Goal: Task Accomplishment & Management: Use online tool/utility

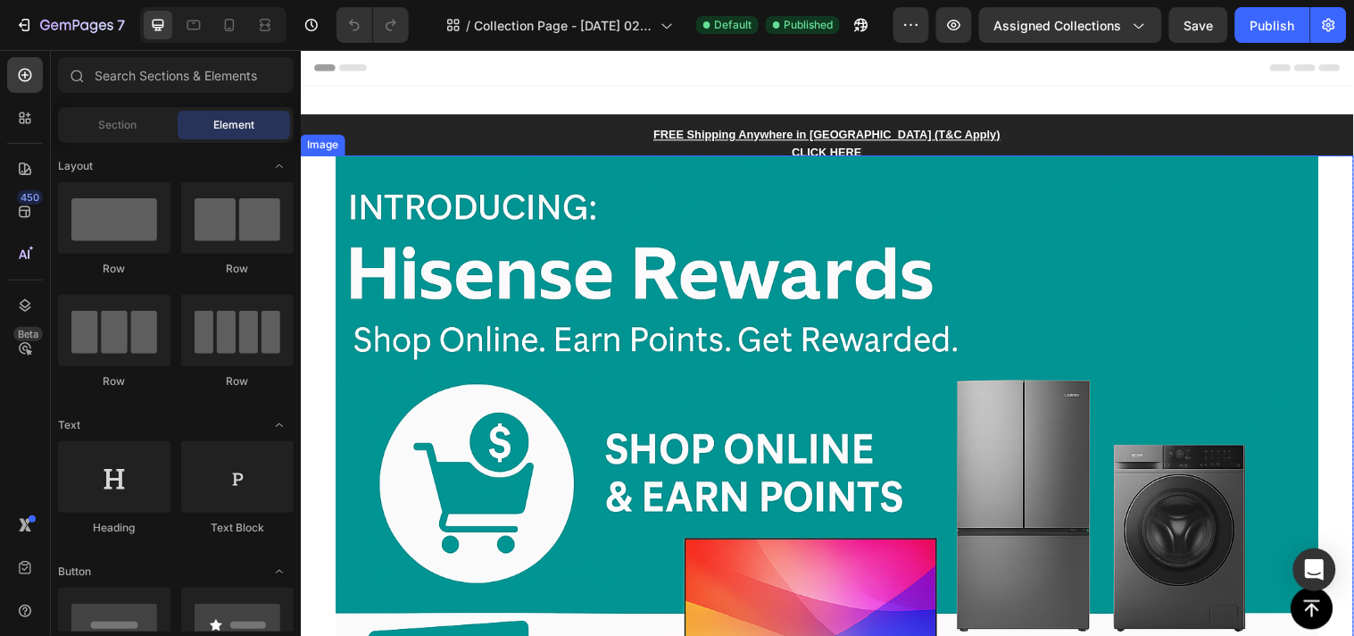
scroll to position [297, 0]
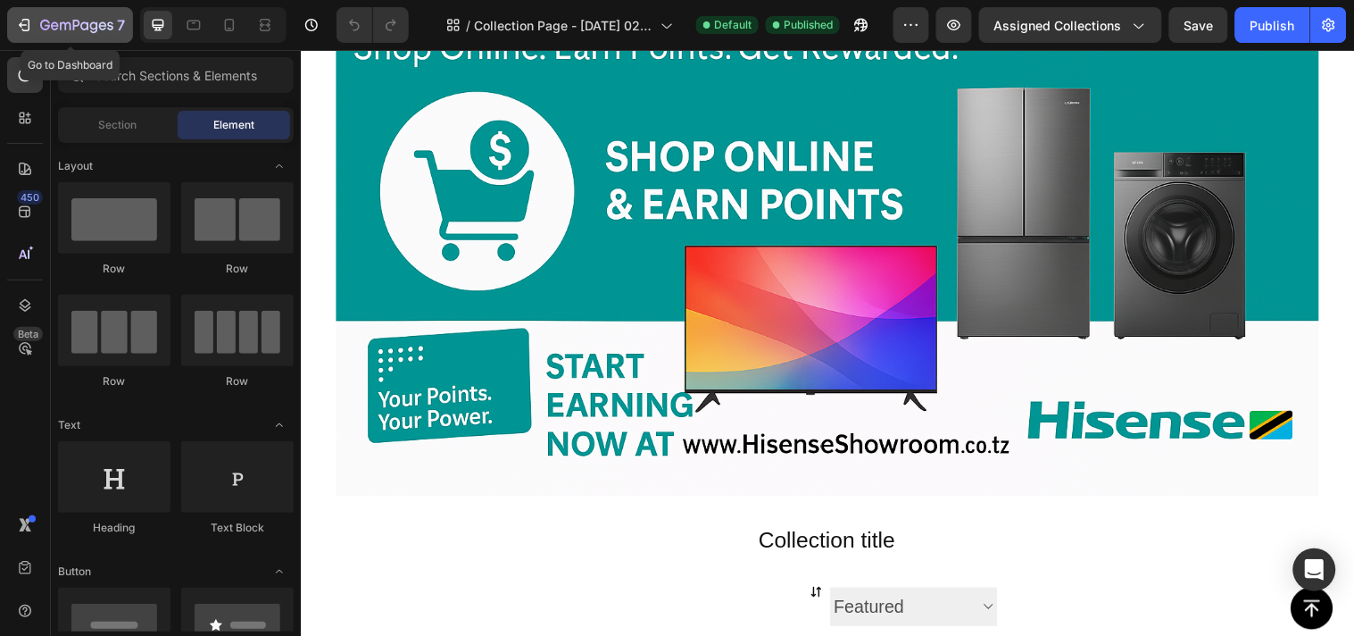
drag, startPoint x: 61, startPoint y: 23, endPoint x: 28, endPoint y: 30, distance: 33.8
click at [28, 30] on icon "button" at bounding box center [26, 25] width 8 height 12
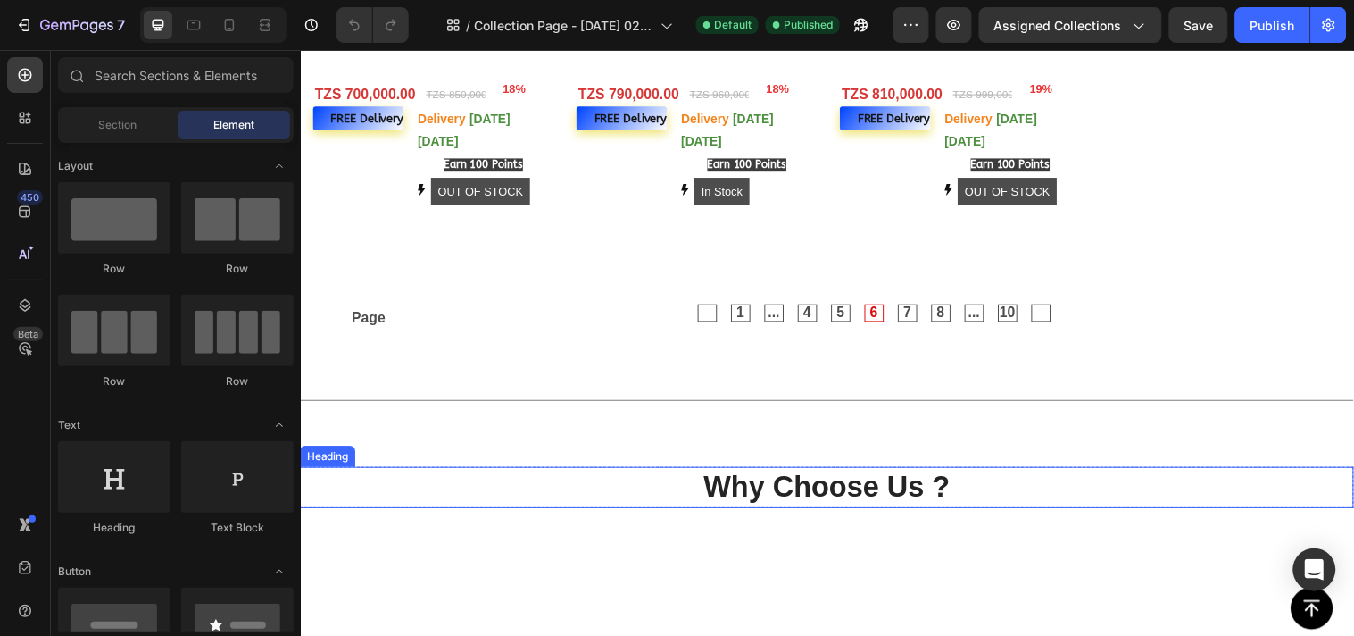
scroll to position [1091, 0]
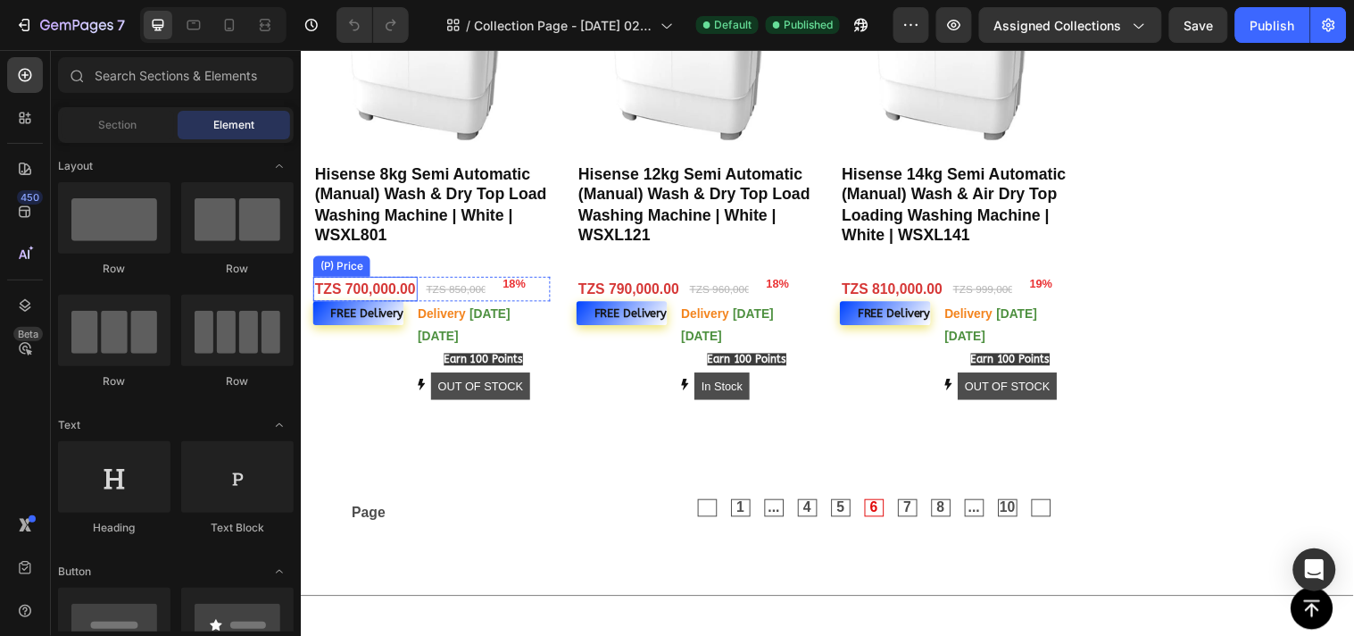
click at [388, 289] on div "TZS 700,000.00" at bounding box center [366, 291] width 106 height 25
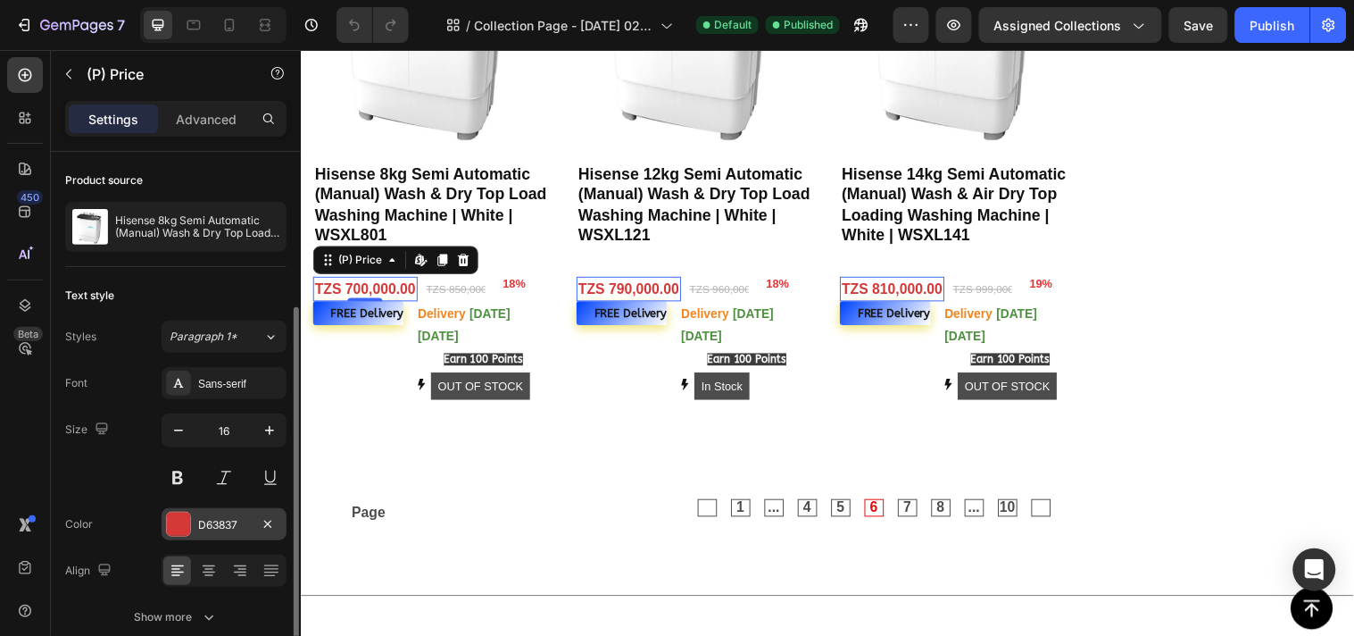
scroll to position [83, 0]
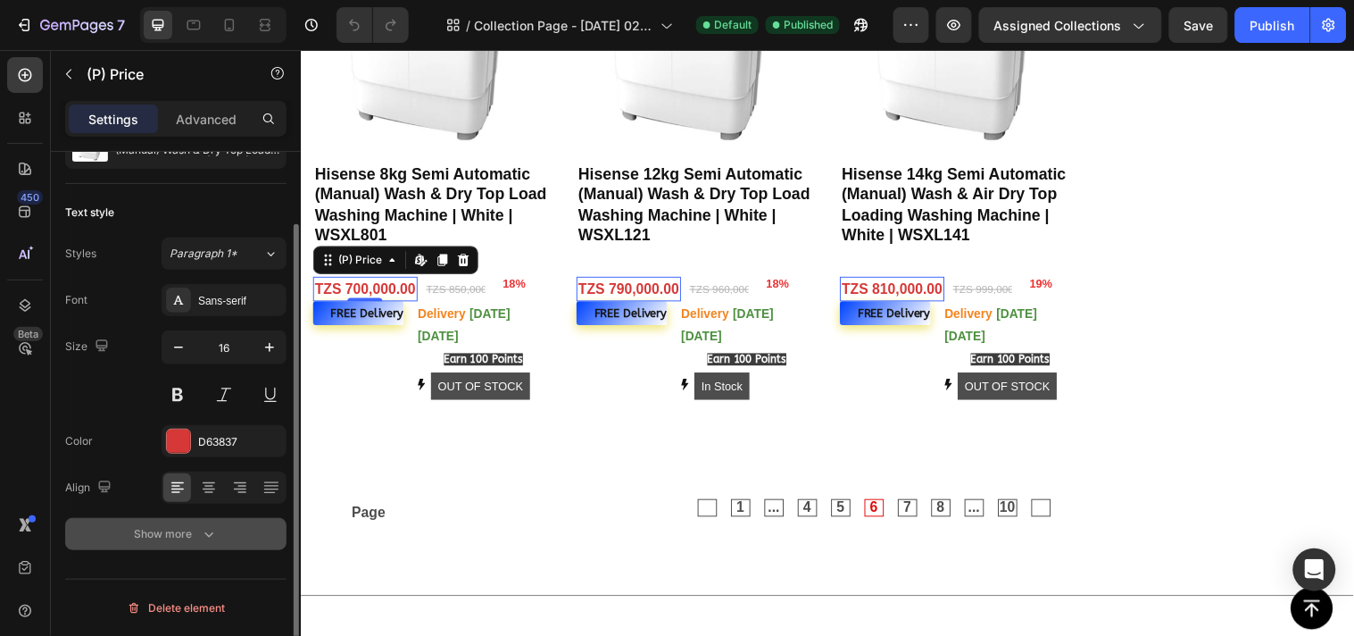
click at [162, 525] on div "Show more" at bounding box center [176, 534] width 83 height 18
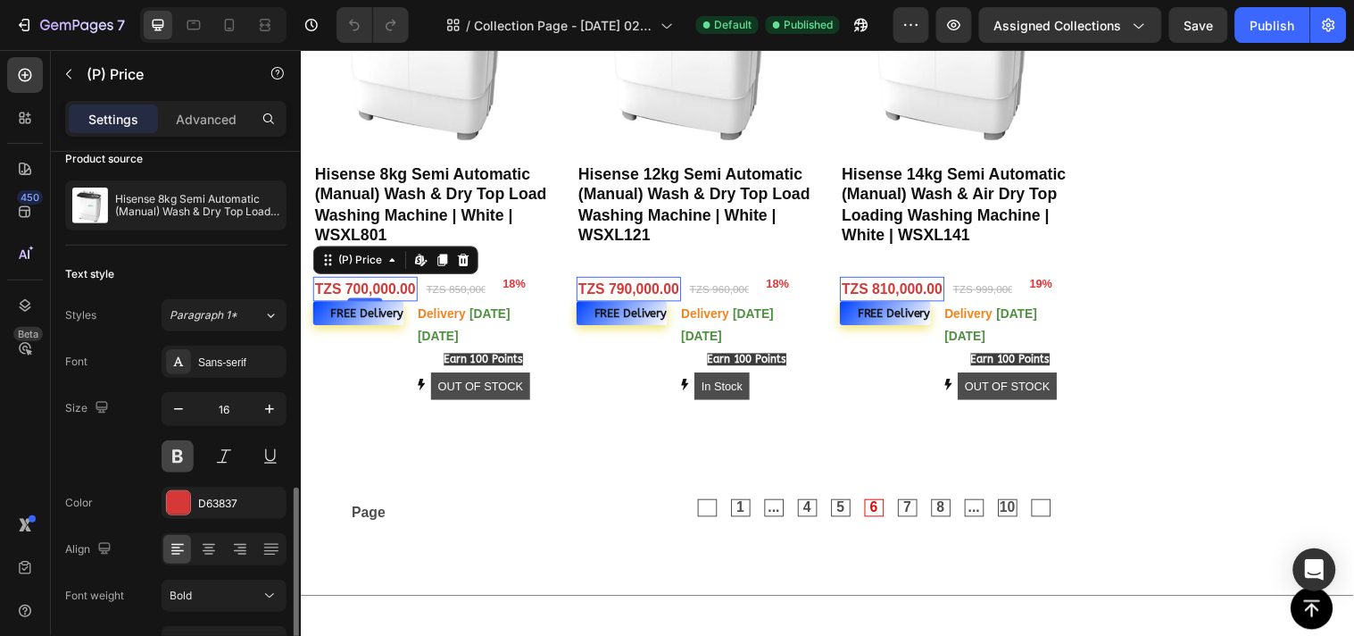
scroll to position [0, 0]
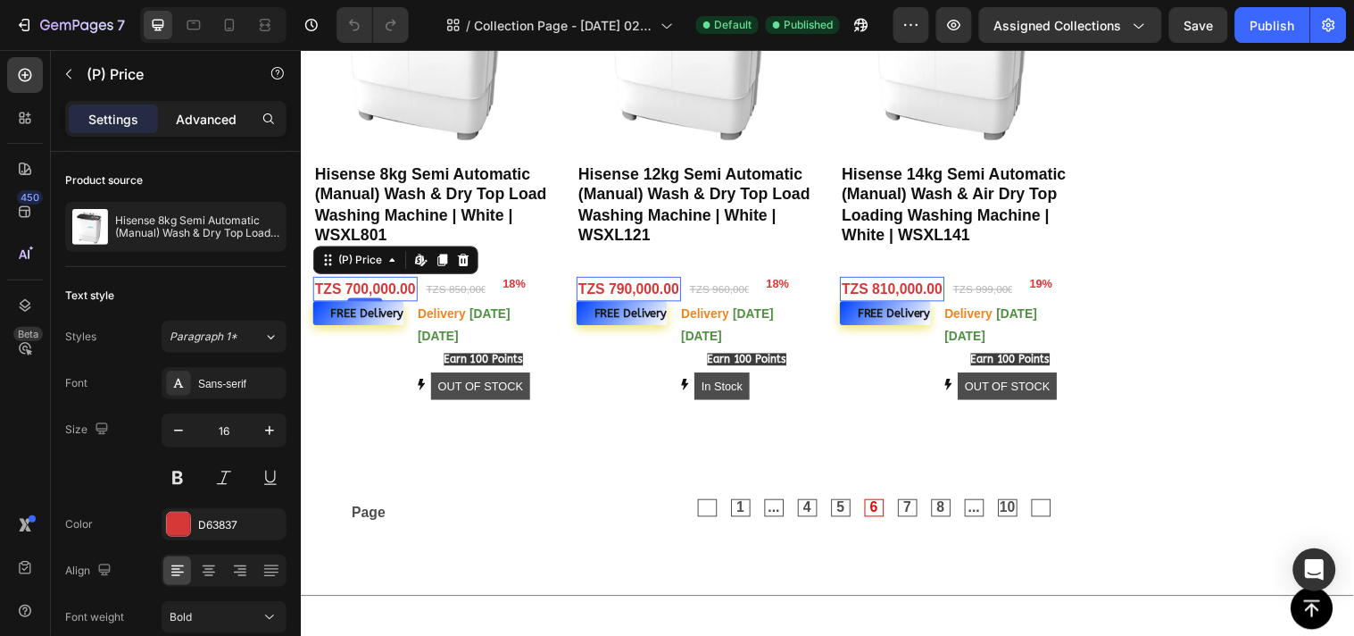
click at [180, 120] on p "Advanced" at bounding box center [206, 119] width 61 height 19
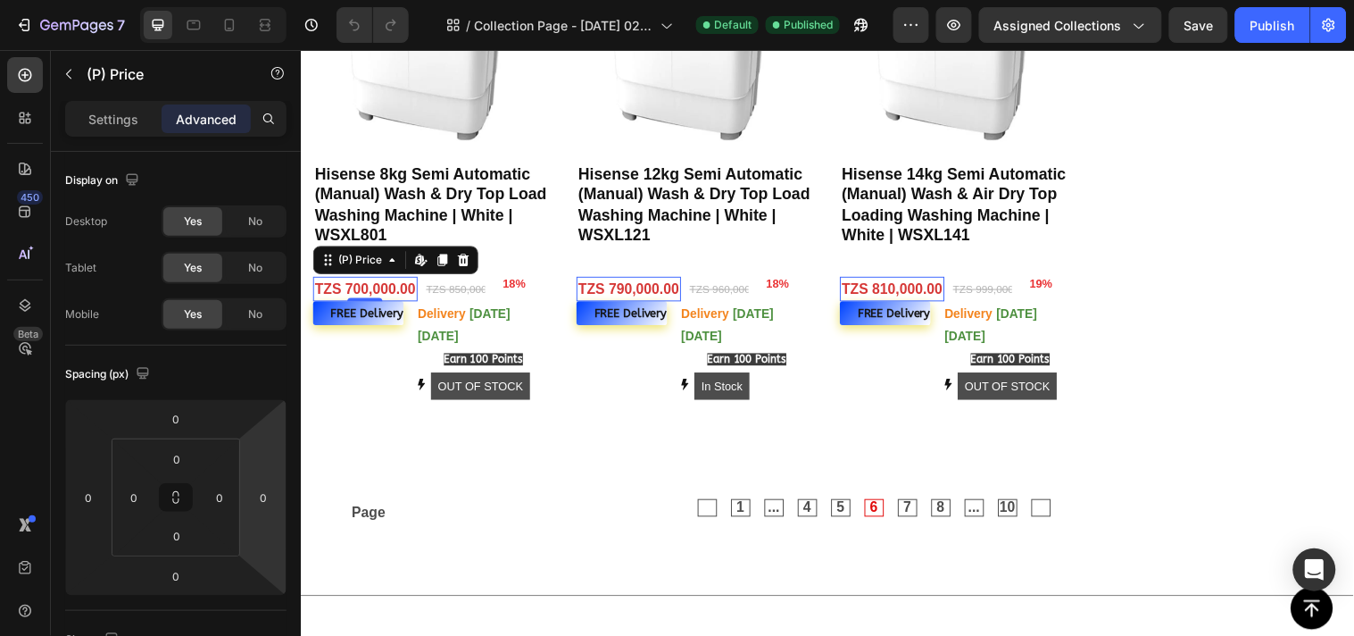
scroll to position [396, 0]
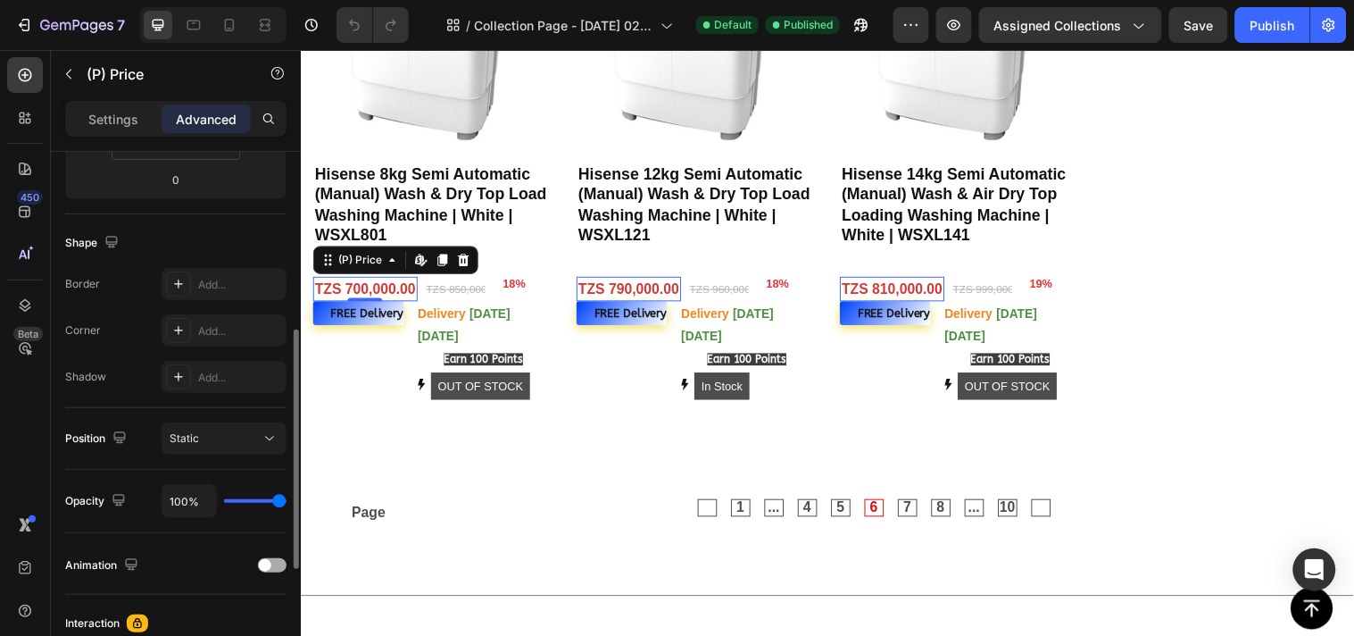
click at [278, 560] on div at bounding box center [272, 565] width 29 height 14
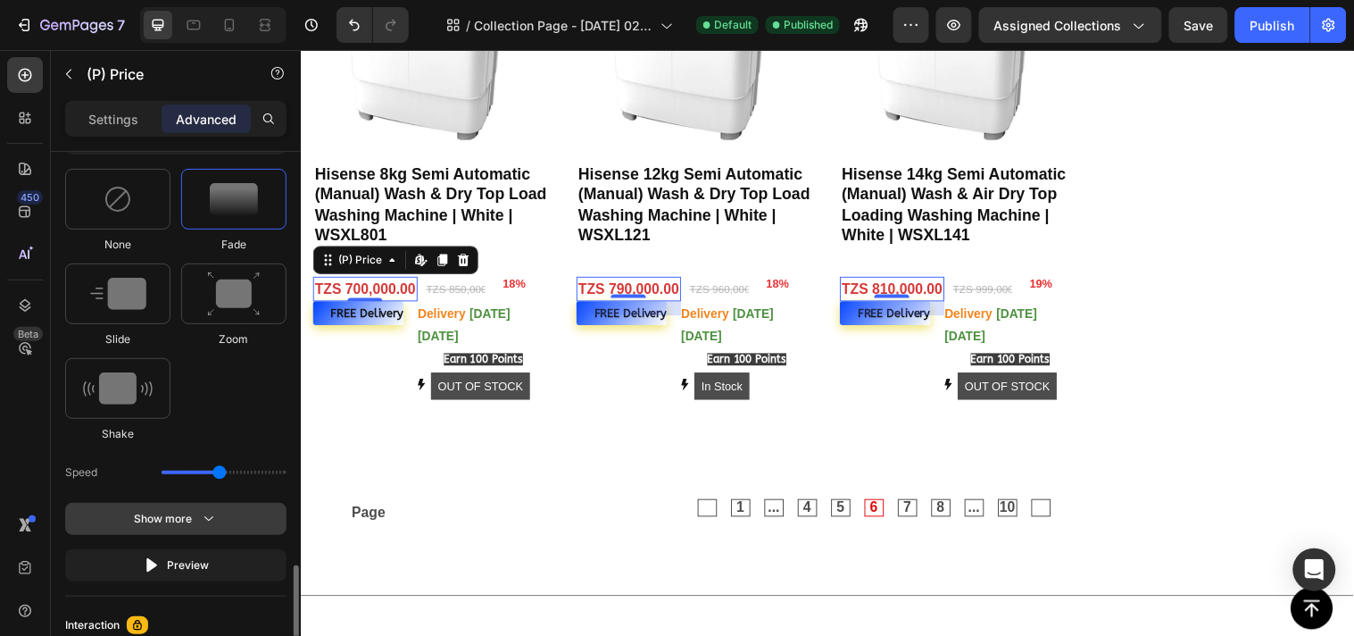
scroll to position [992, 0]
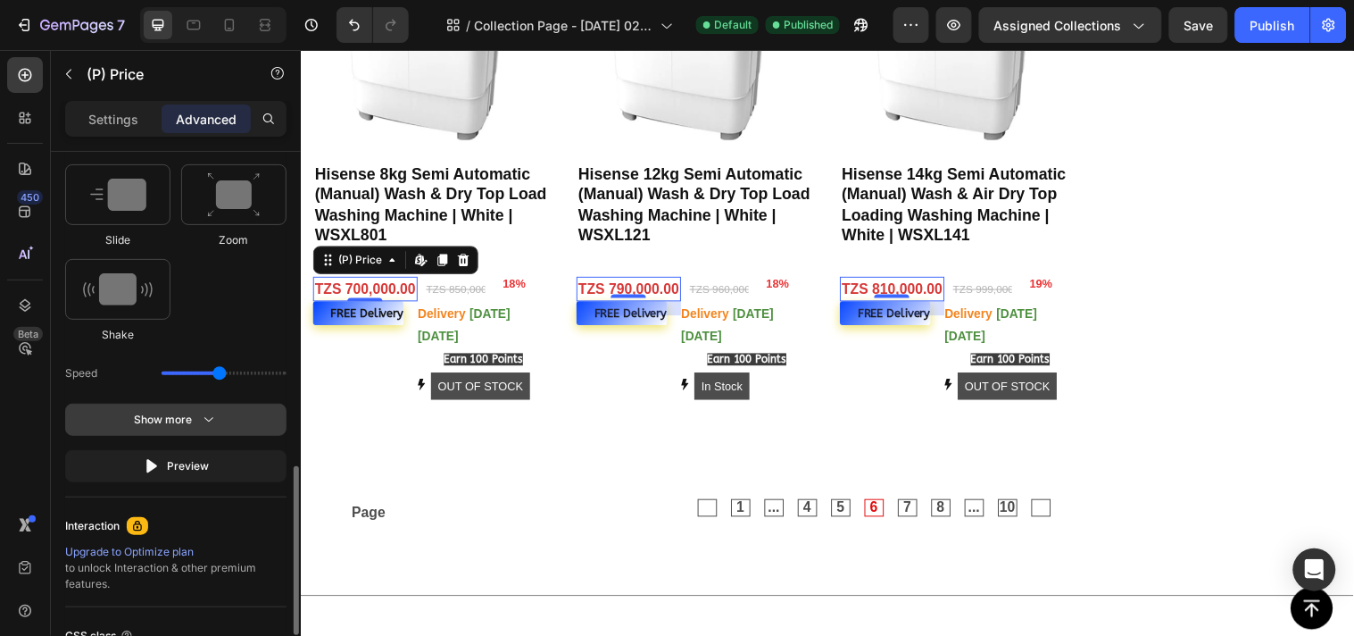
click at [229, 413] on button "Show more" at bounding box center [175, 419] width 221 height 32
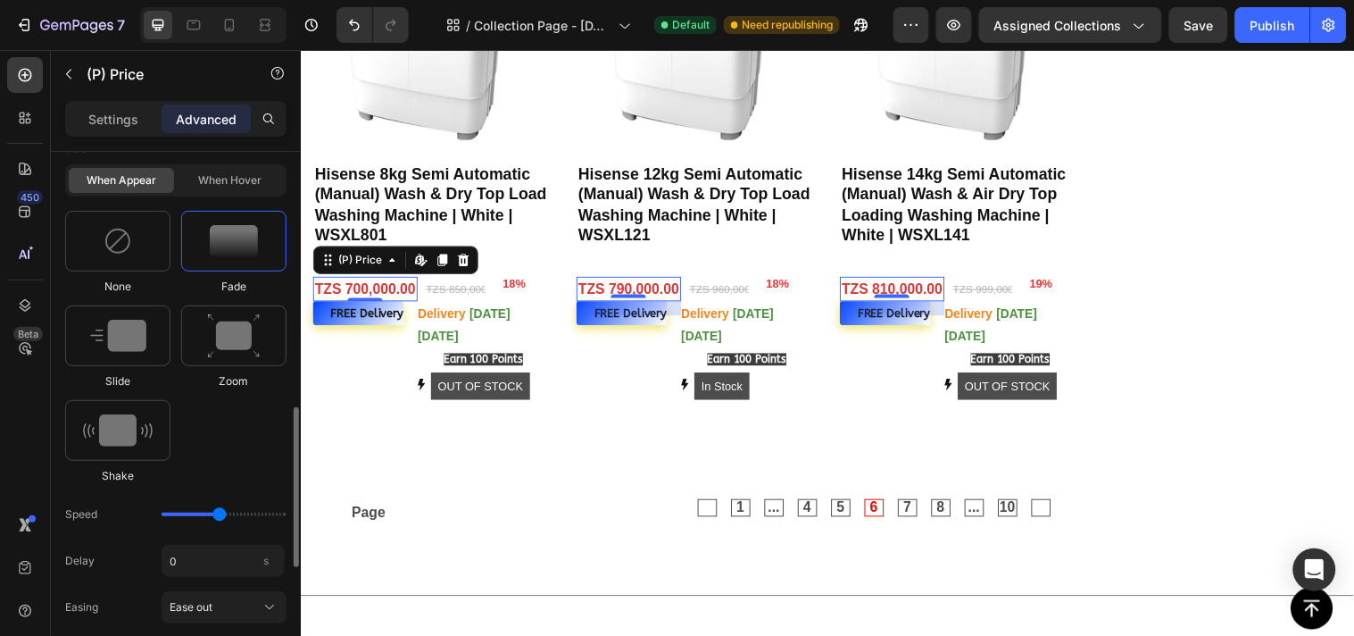
scroll to position [553, 0]
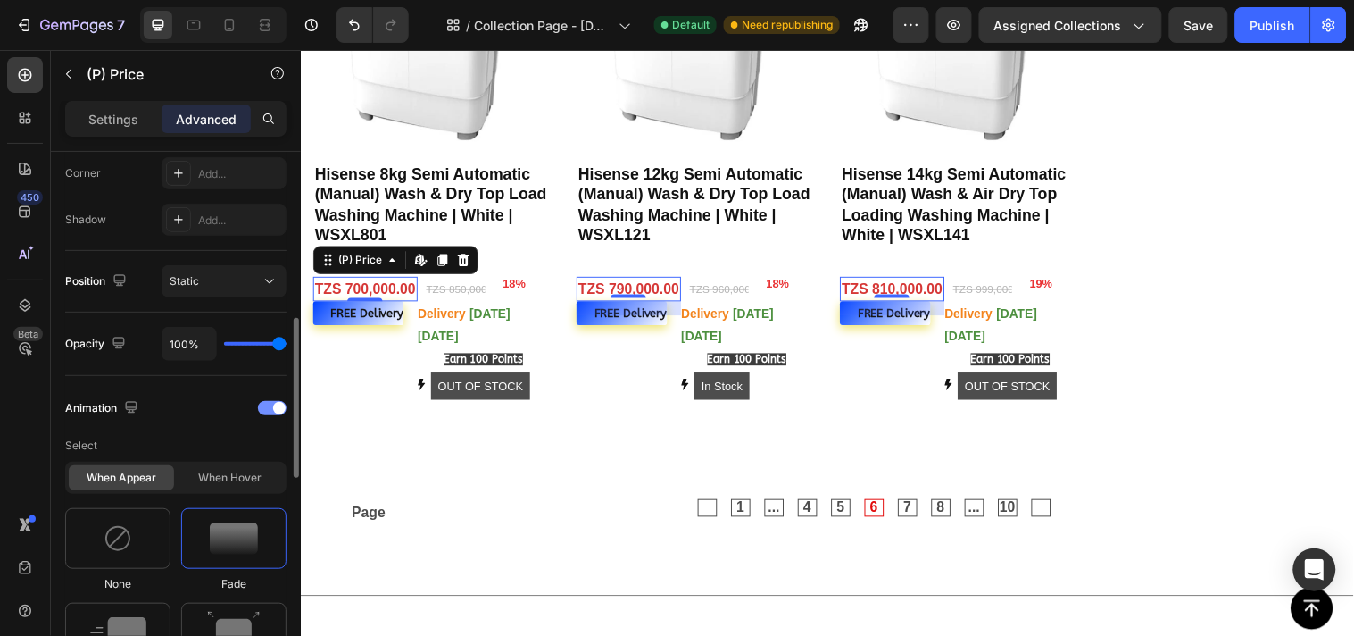
click at [264, 403] on div at bounding box center [272, 408] width 29 height 14
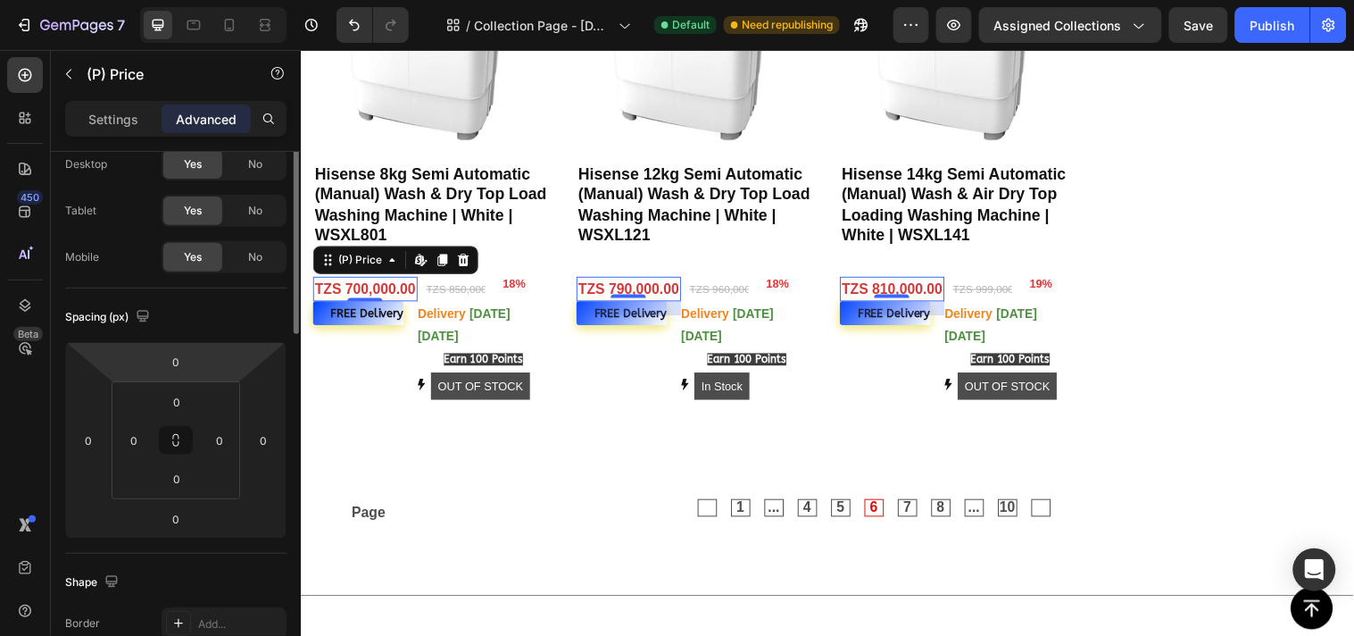
scroll to position [0, 0]
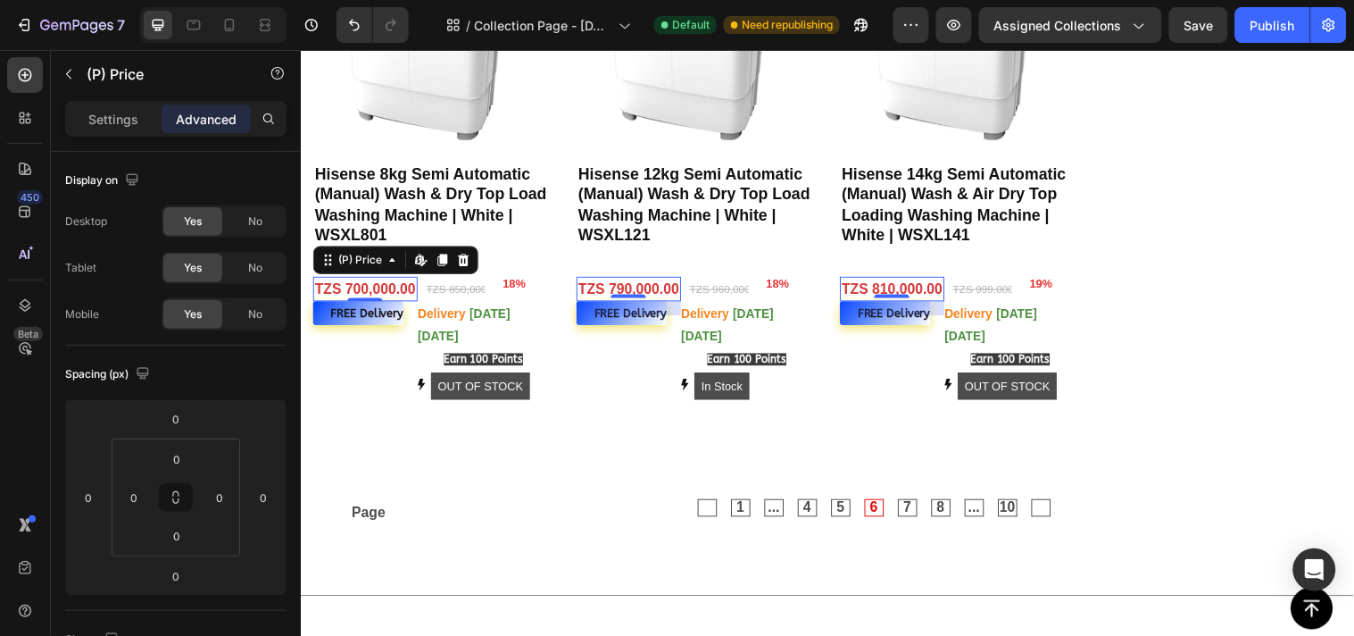
click at [129, 135] on div "Settings Advanced" at bounding box center [175, 119] width 221 height 36
click at [120, 125] on p "Settings" at bounding box center [113, 119] width 50 height 19
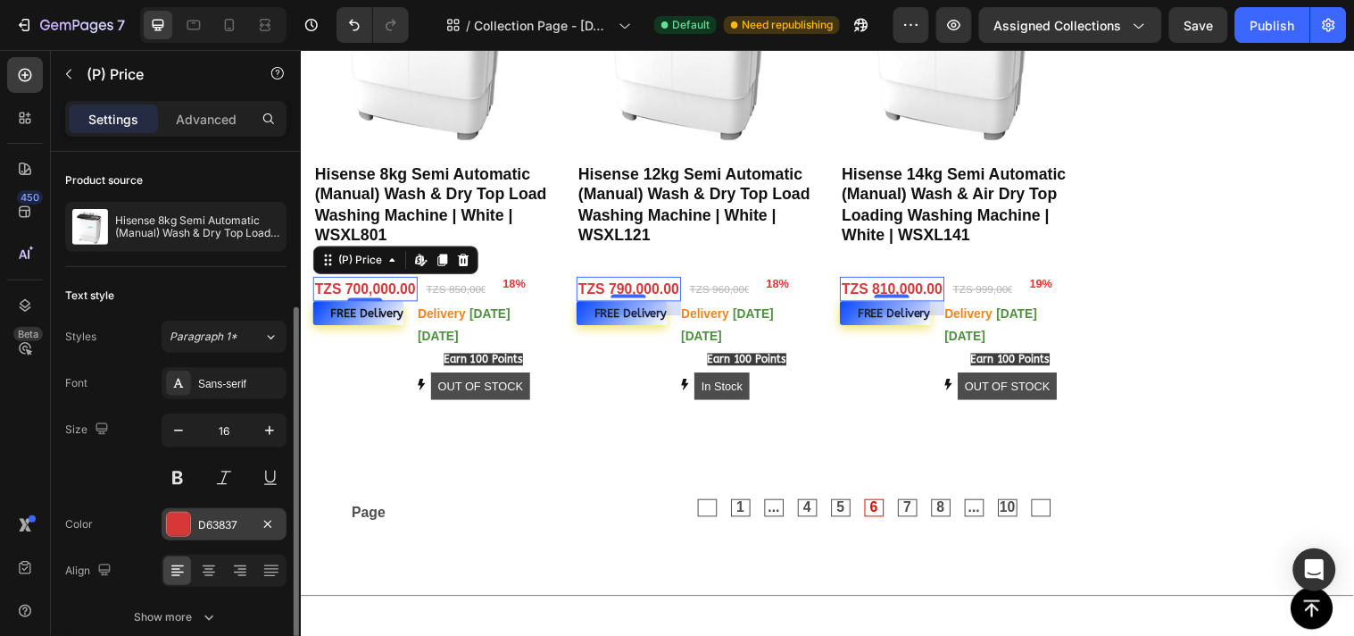
scroll to position [83, 0]
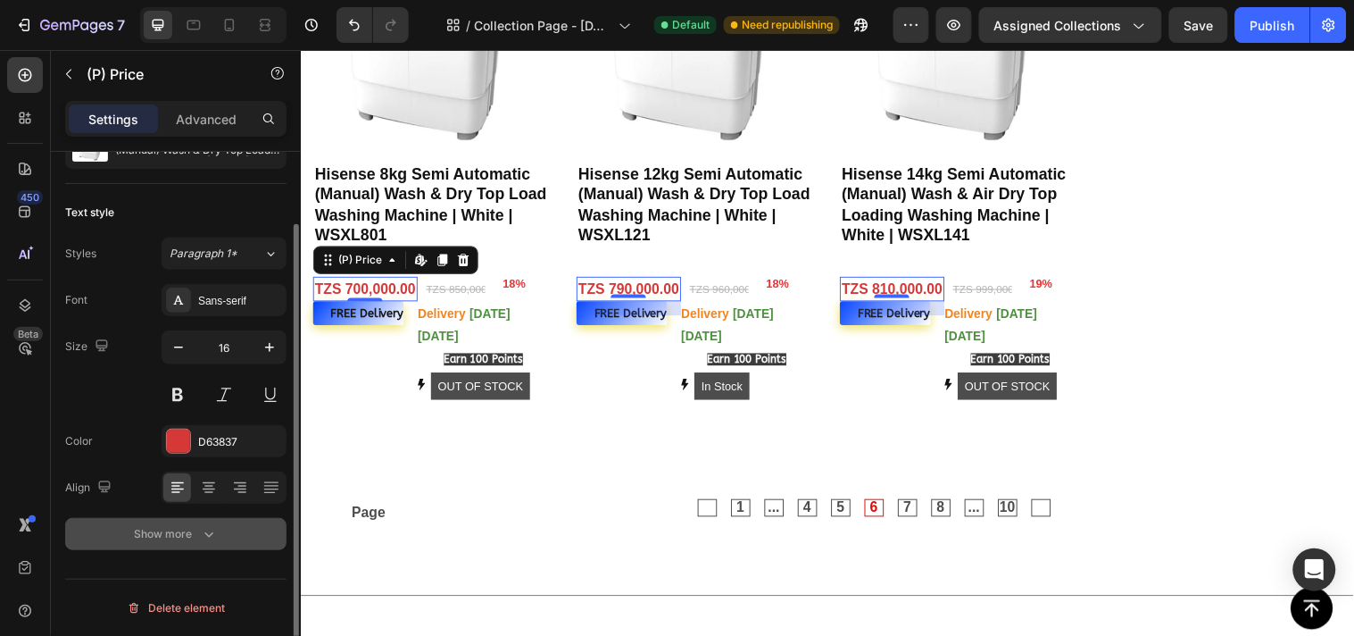
click at [212, 528] on icon "button" at bounding box center [209, 534] width 18 height 18
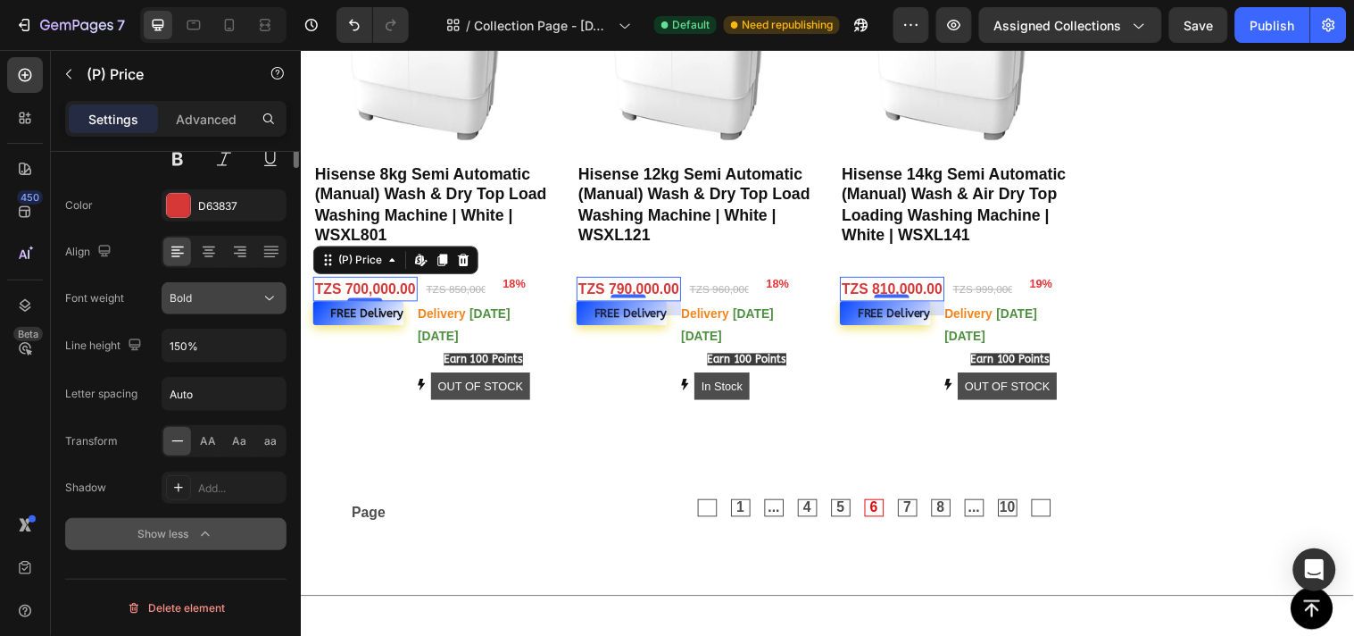
scroll to position [0, 0]
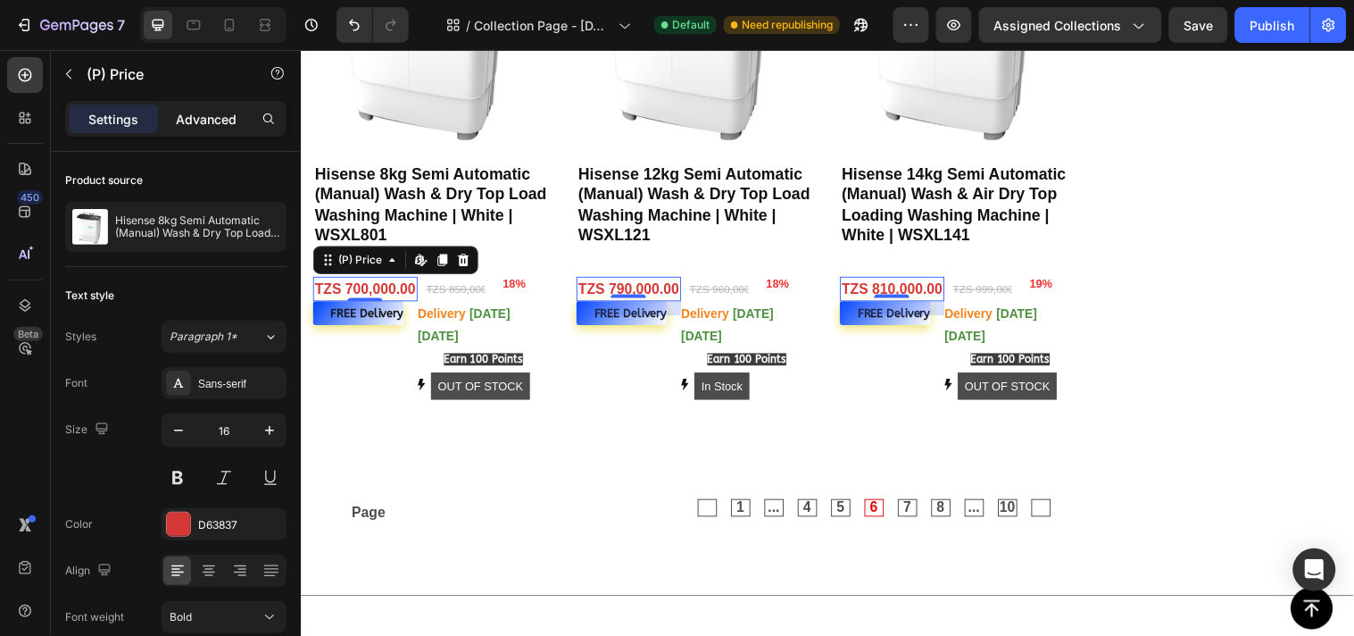
click at [218, 105] on div "Advanced" at bounding box center [206, 118] width 89 height 29
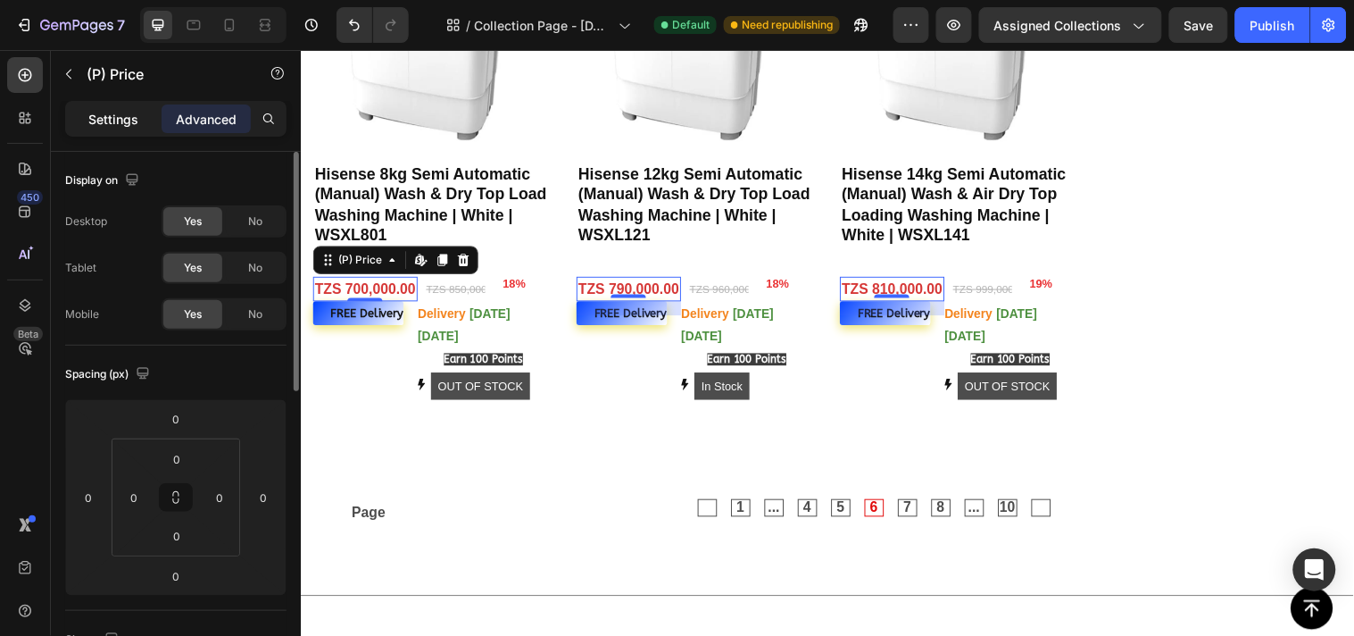
click at [137, 128] on div "Settings" at bounding box center [113, 118] width 89 height 29
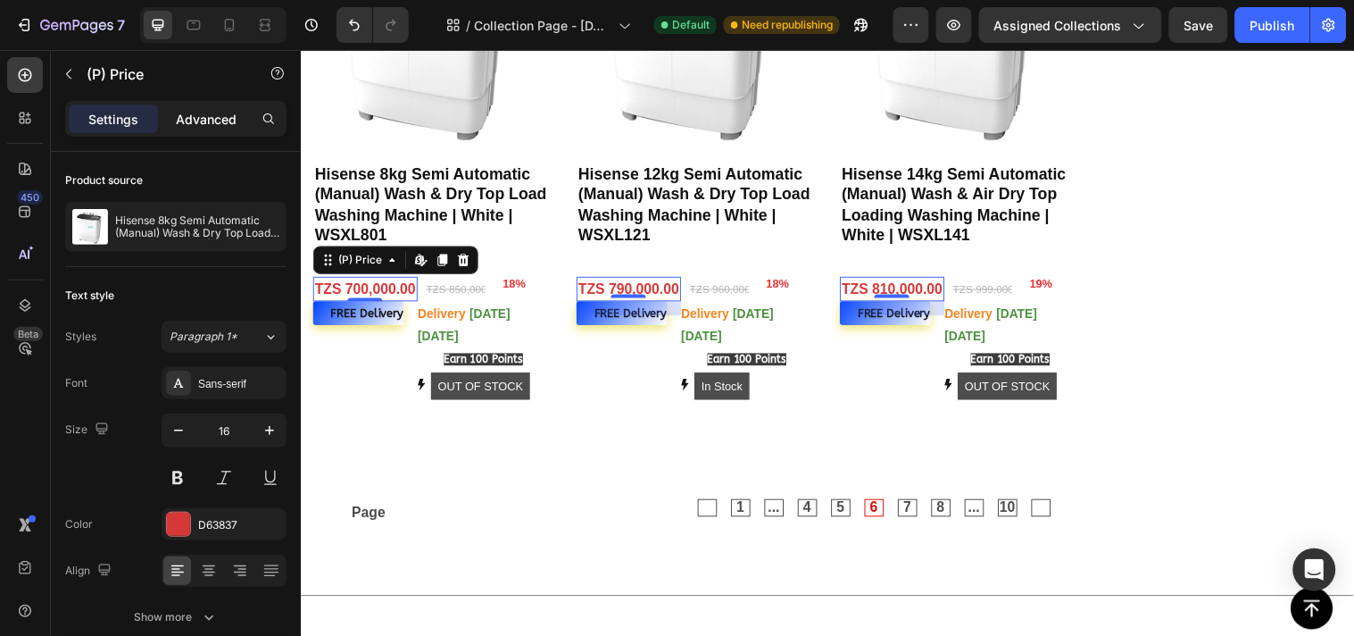
click at [199, 128] on p "Advanced" at bounding box center [206, 119] width 61 height 19
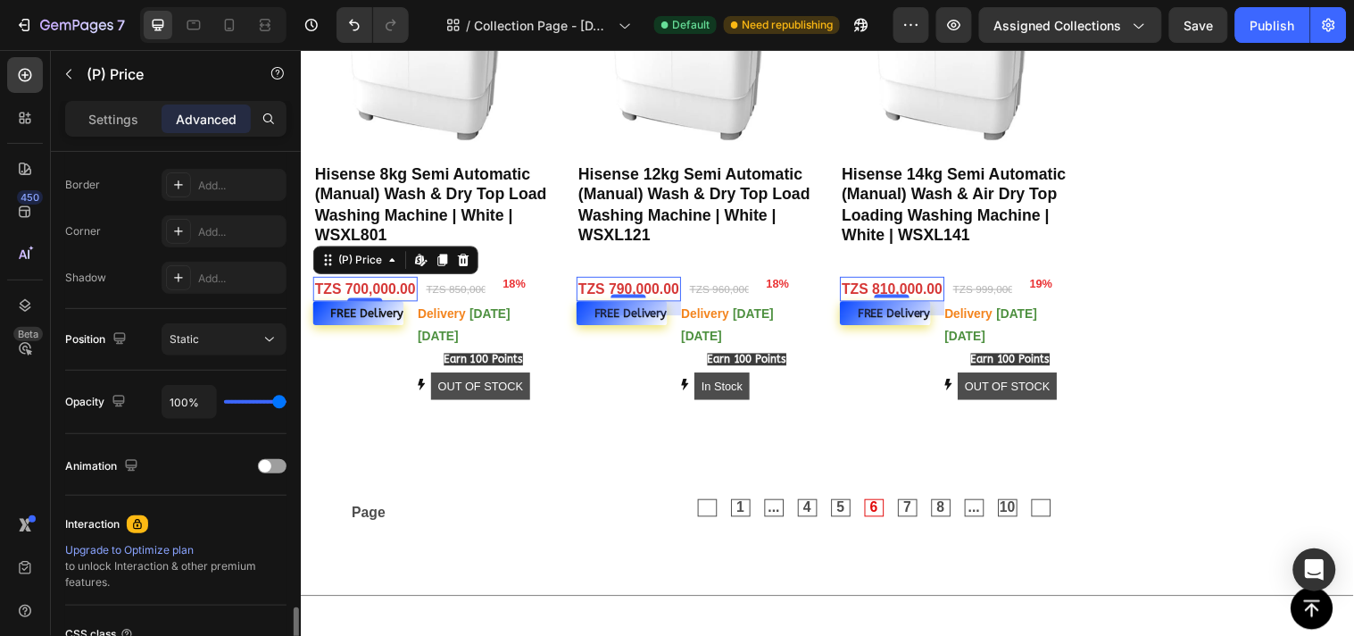
scroll to position [656, 0]
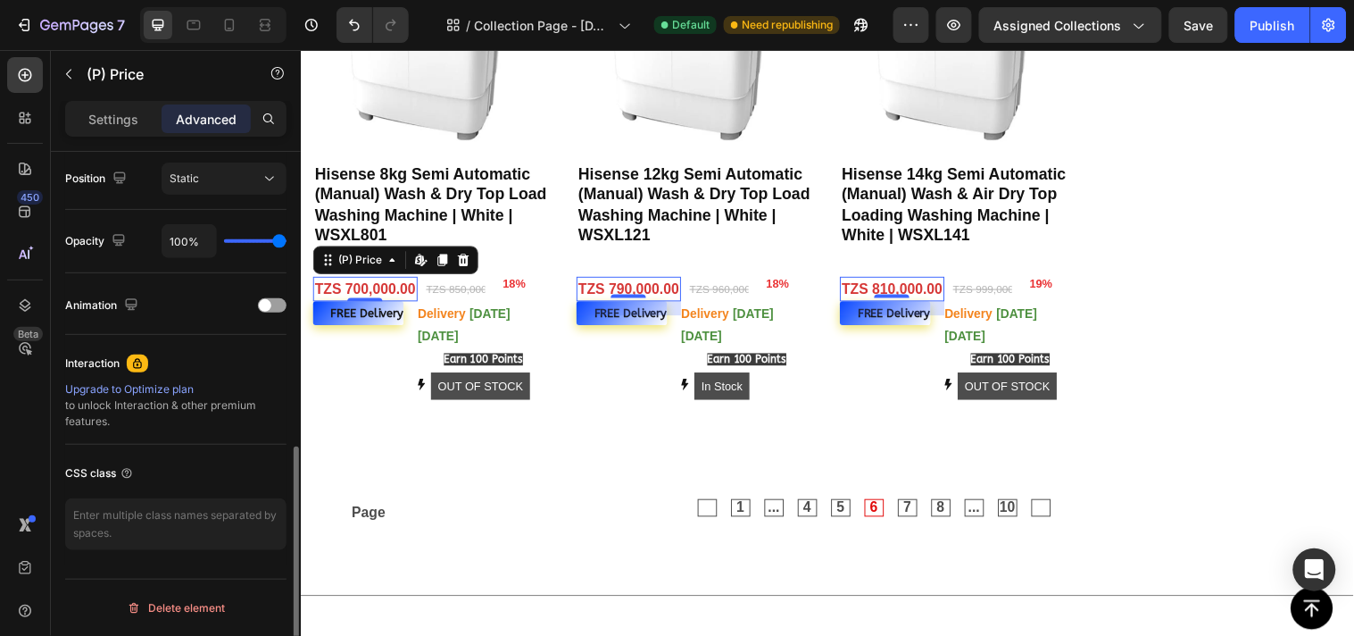
drag, startPoint x: 148, startPoint y: 391, endPoint x: 137, endPoint y: 384, distance: 13.6
click at [137, 384] on div "Upgrade to Optimize plan" at bounding box center [175, 389] width 221 height 16
